Goal: Communication & Community: Answer question/provide support

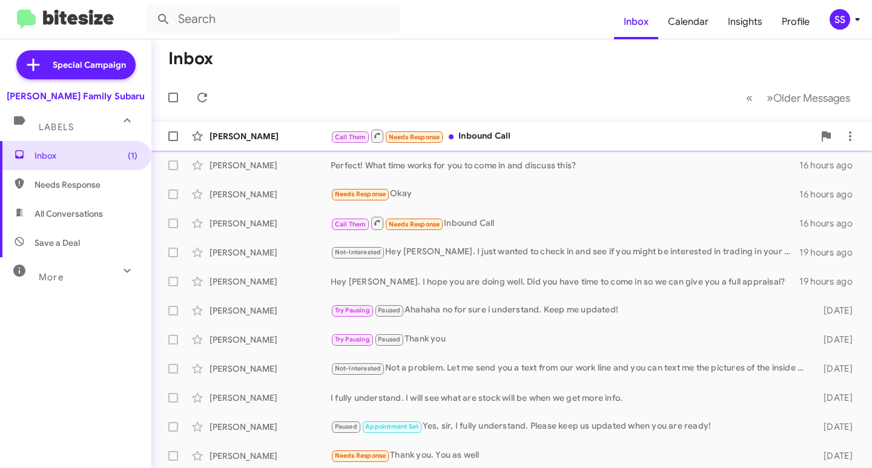
click at [477, 135] on div "Call Them Needs Response Inbound Call" at bounding box center [572, 135] width 483 height 15
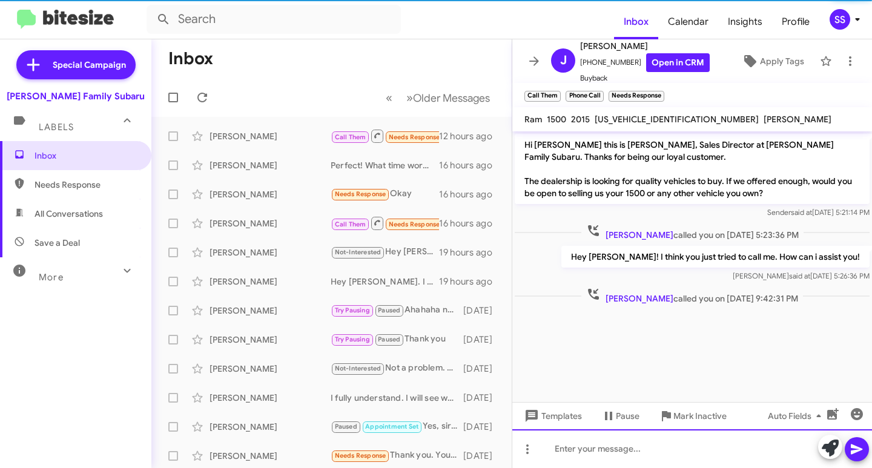
click at [637, 442] on div at bounding box center [693, 449] width 360 height 39
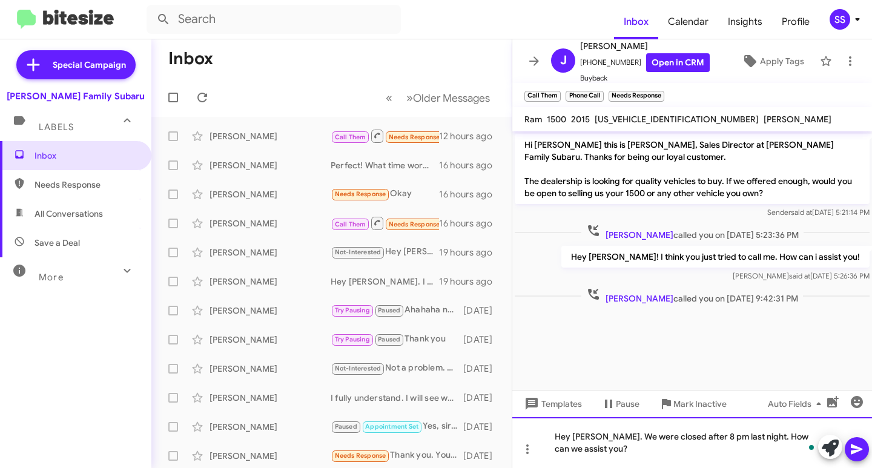
click at [674, 448] on div "Hey [PERSON_NAME]. We were closed after 8 pm last night. How can we assist you?" at bounding box center [693, 442] width 360 height 51
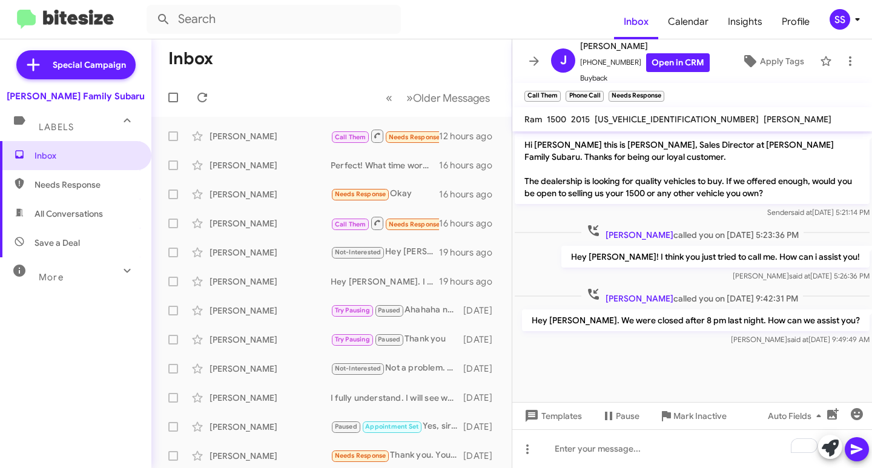
click at [68, 239] on span "Save a Deal" at bounding box center [57, 243] width 45 height 12
type input "in:not-interested"
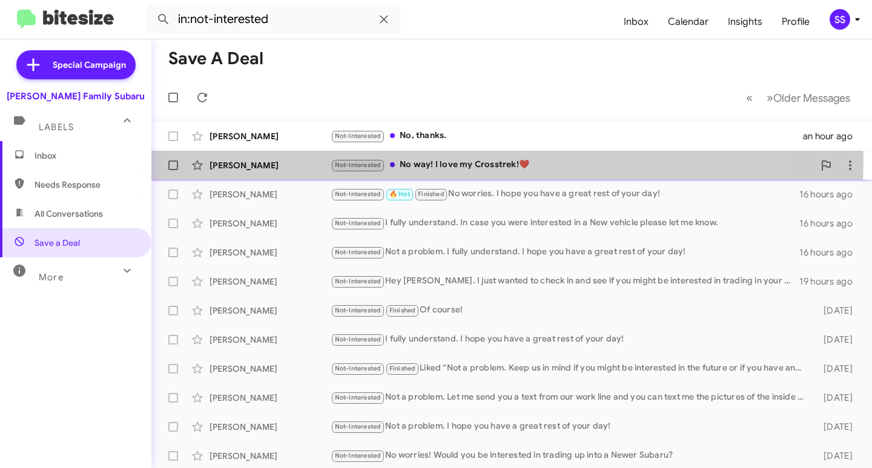
click at [443, 158] on div "Not-Interested No way! I love my Crosstrek!❤️" at bounding box center [572, 165] width 483 height 14
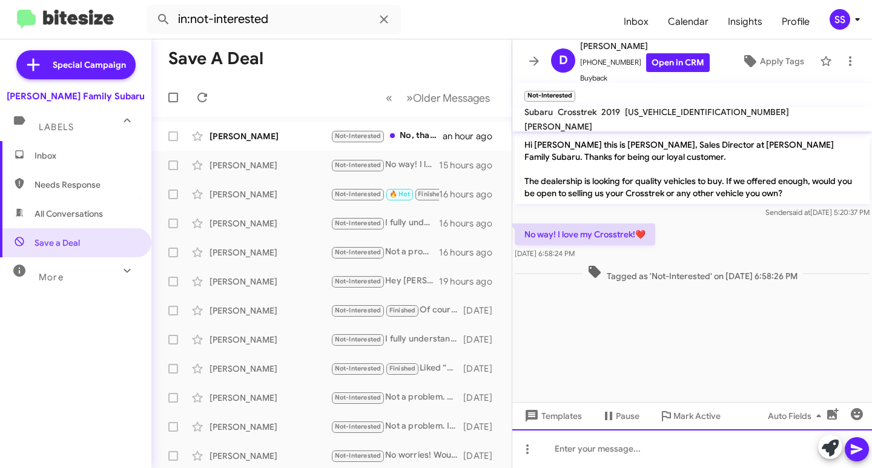
click at [640, 437] on div at bounding box center [693, 449] width 360 height 39
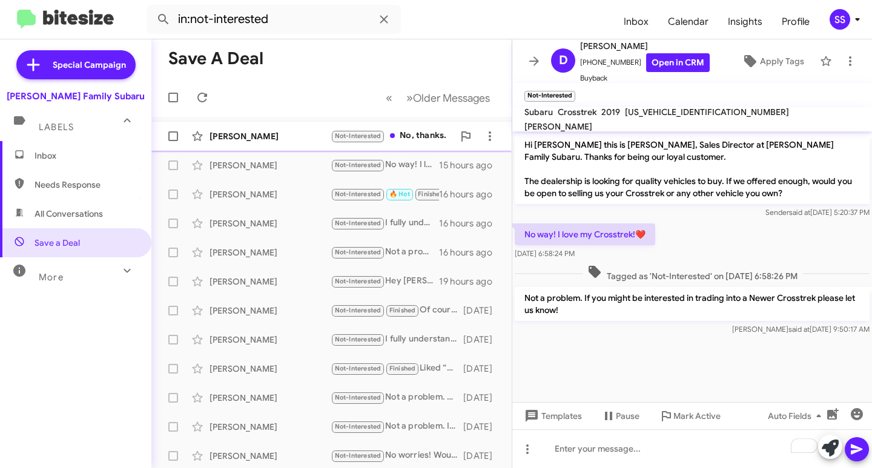
click at [262, 132] on div "[PERSON_NAME]" at bounding box center [270, 136] width 121 height 12
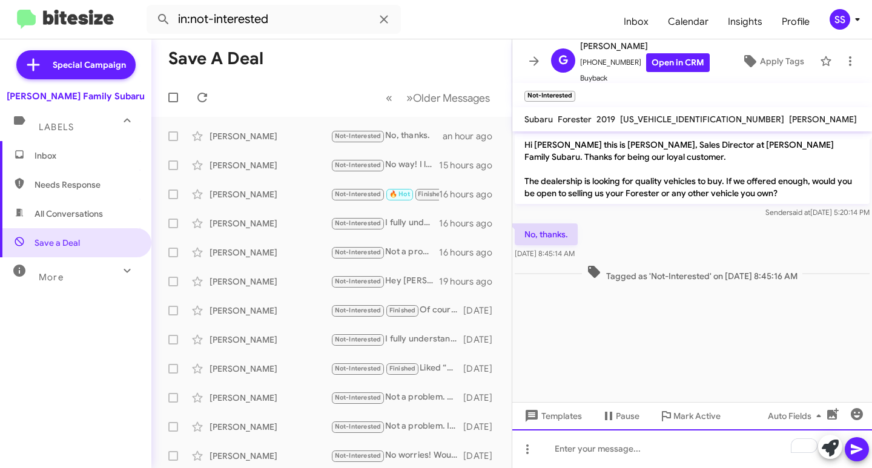
click at [600, 460] on div "To enrich screen reader interactions, please activate Accessibility in Grammarl…" at bounding box center [693, 449] width 360 height 39
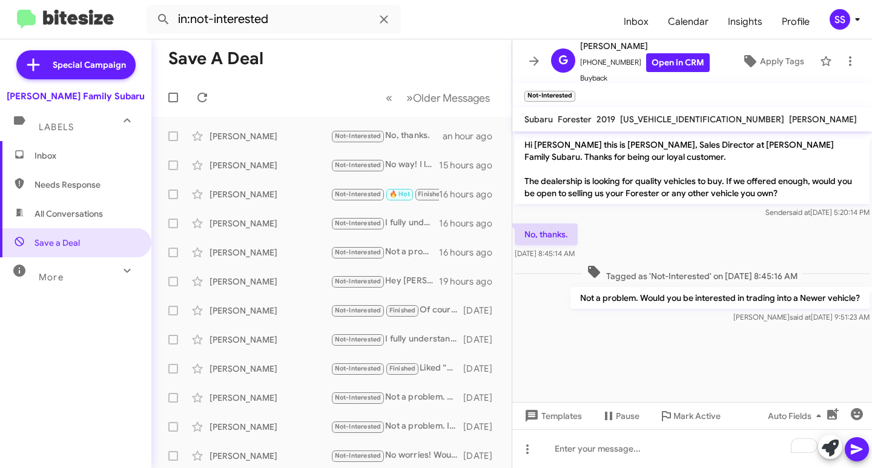
click at [110, 167] on span "Inbox" at bounding box center [75, 155] width 151 height 29
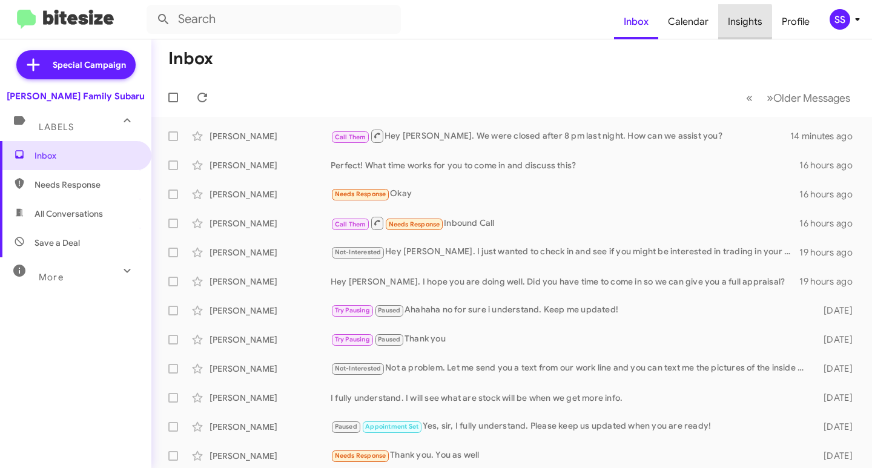
click at [740, 22] on span "Insights" at bounding box center [746, 21] width 54 height 35
